Goal: Information Seeking & Learning: Learn about a topic

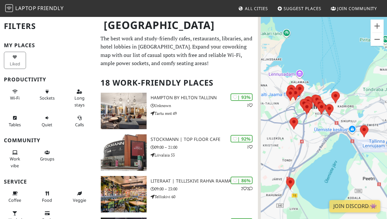
drag, startPoint x: 304, startPoint y: 109, endPoint x: 311, endPoint y: 132, distance: 24.3
click at [311, 132] on div at bounding box center [322, 125] width 129 height 219
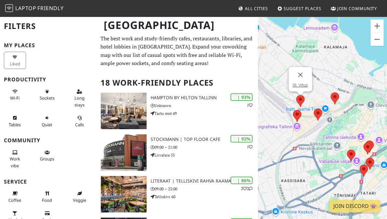
click at [301, 99] on img at bounding box center [301, 100] width 14 height 17
click at [336, 94] on img at bounding box center [335, 98] width 14 height 17
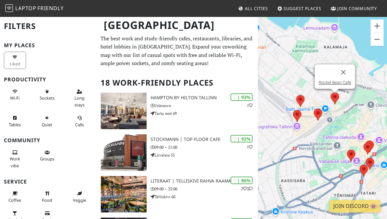
click at [336, 94] on img at bounding box center [335, 98] width 14 height 17
click at [337, 83] on link "Rocket Bean Café" at bounding box center [335, 82] width 33 height 5
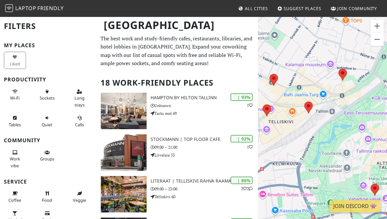
click at [307, 108] on img at bounding box center [309, 107] width 14 height 17
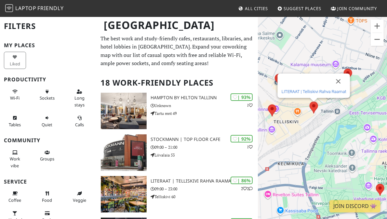
click at [301, 92] on link "LITERAAT | Telliskivi Rahva Raamat" at bounding box center [314, 91] width 65 height 5
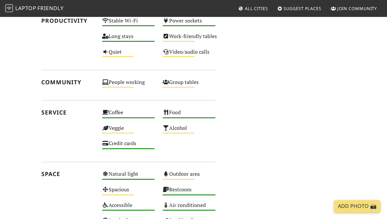
scroll to position [497, 0]
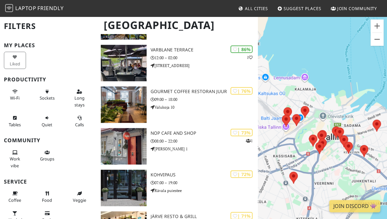
scroll to position [173, 0]
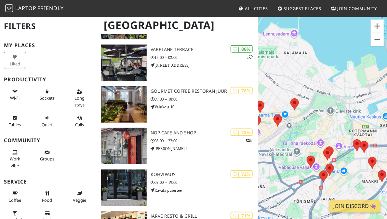
click at [297, 104] on img at bounding box center [295, 104] width 14 height 17
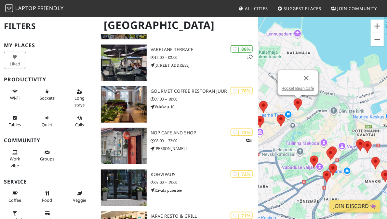
click at [293, 87] on link "Rocket Bean Café" at bounding box center [298, 88] width 33 height 5
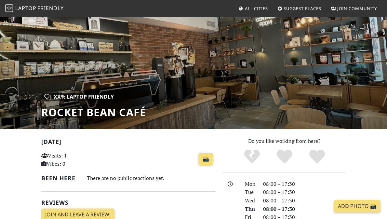
scroll to position [22, 0]
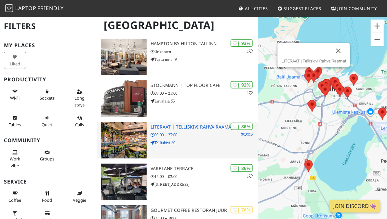
scroll to position [55, 0]
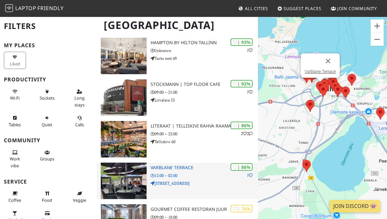
click at [168, 173] on p "12:00 – 02:00" at bounding box center [205, 175] width 108 height 6
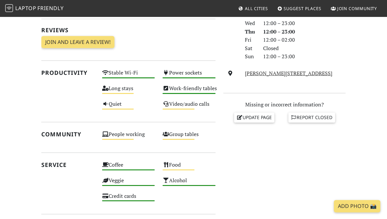
scroll to position [201, 0]
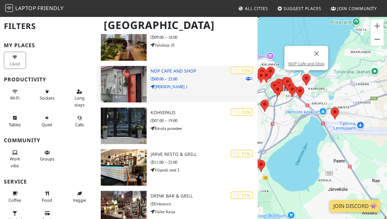
scroll to position [239, 0]
